Goal: Information Seeking & Learning: Learn about a topic

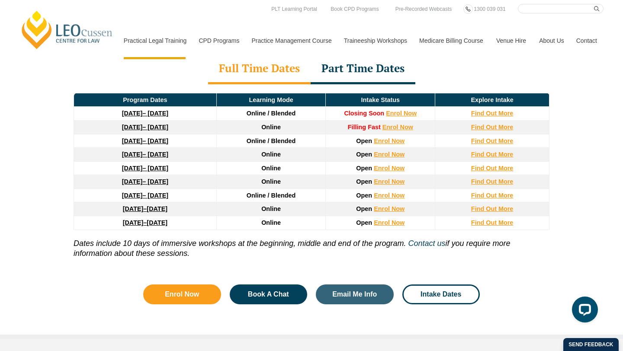
scroll to position [1203, 0]
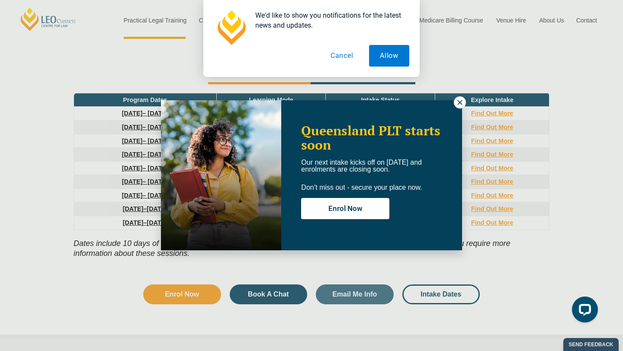
click at [340, 58] on button "Cancel" at bounding box center [342, 56] width 45 height 22
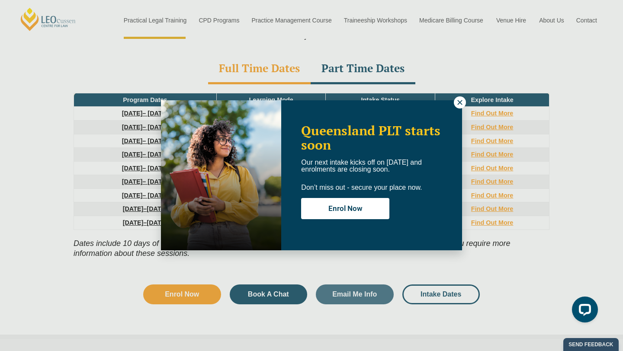
click at [460, 103] on icon at bounding box center [460, 103] width 8 height 8
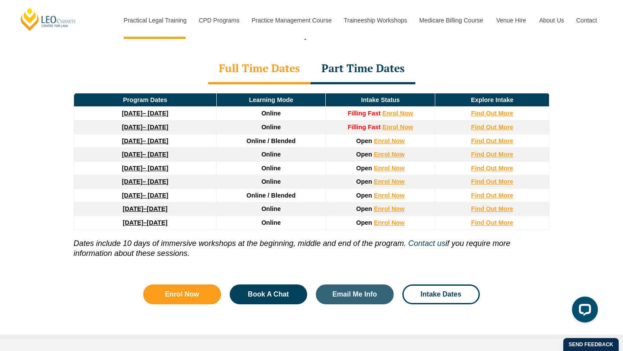
click at [336, 54] on div "Part Time Dates" at bounding box center [363, 69] width 105 height 30
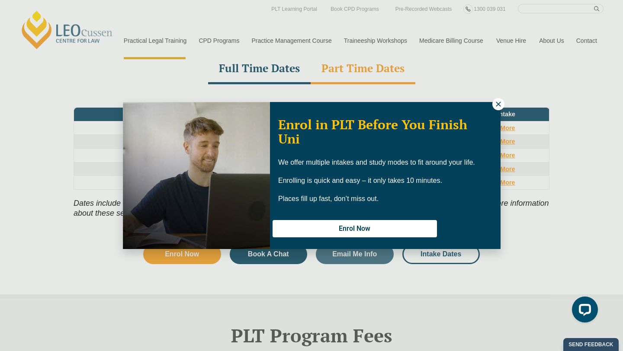
click at [497, 102] on icon at bounding box center [498, 104] width 5 height 5
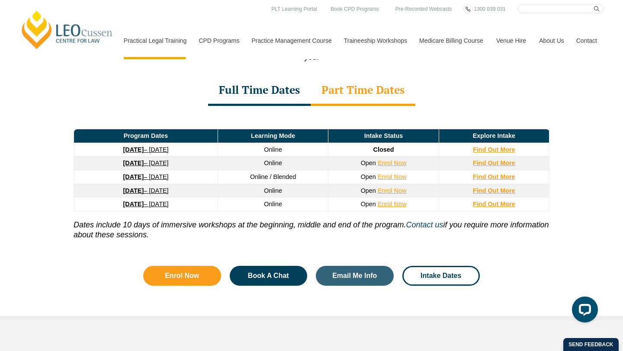
scroll to position [1181, 0]
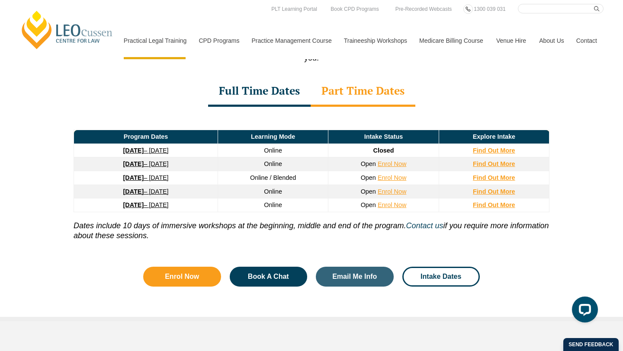
click at [278, 77] on div "Full Time Dates" at bounding box center [259, 92] width 103 height 30
